Goal: Find specific page/section: Find specific page/section

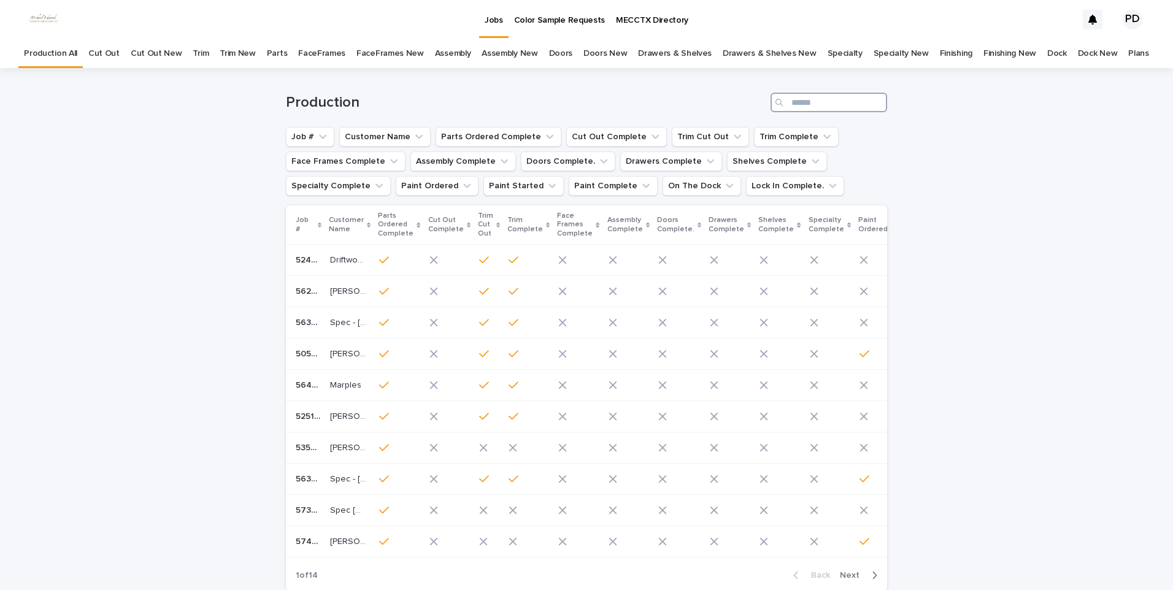
click at [808, 106] on input "Search" at bounding box center [829, 103] width 117 height 20
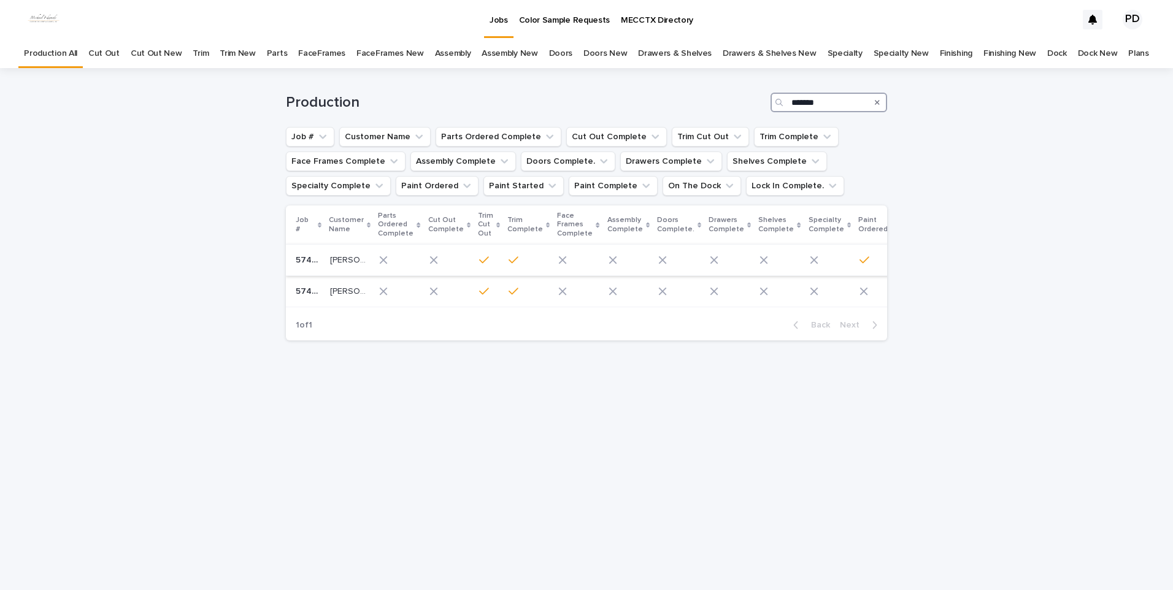
type input "*******"
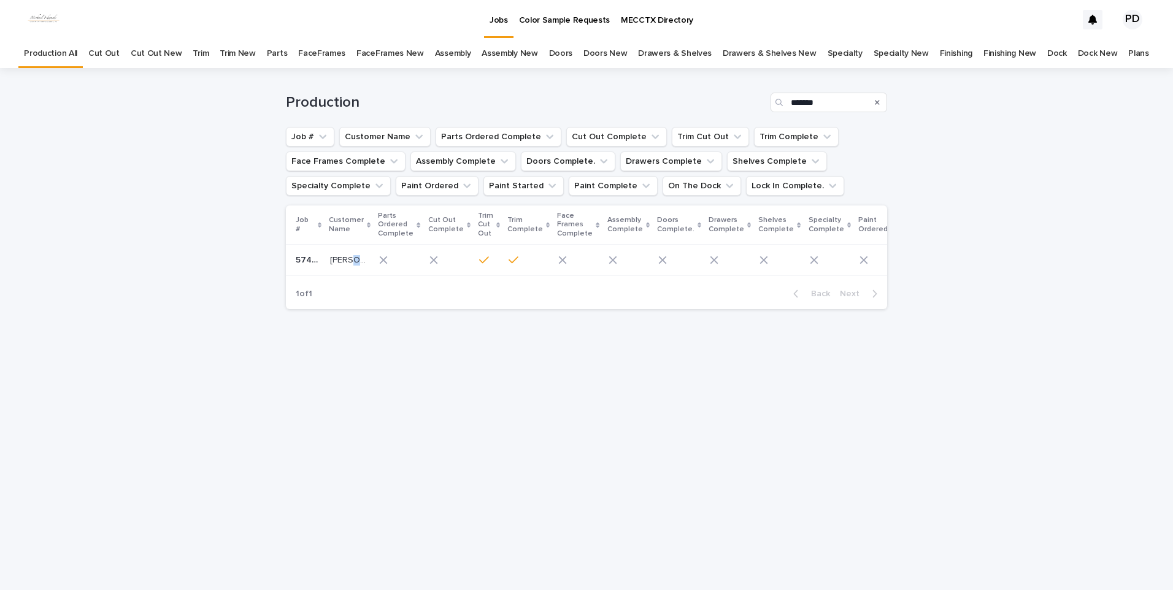
click at [351, 253] on p "[PERSON_NAME]" at bounding box center [349, 259] width 39 height 13
